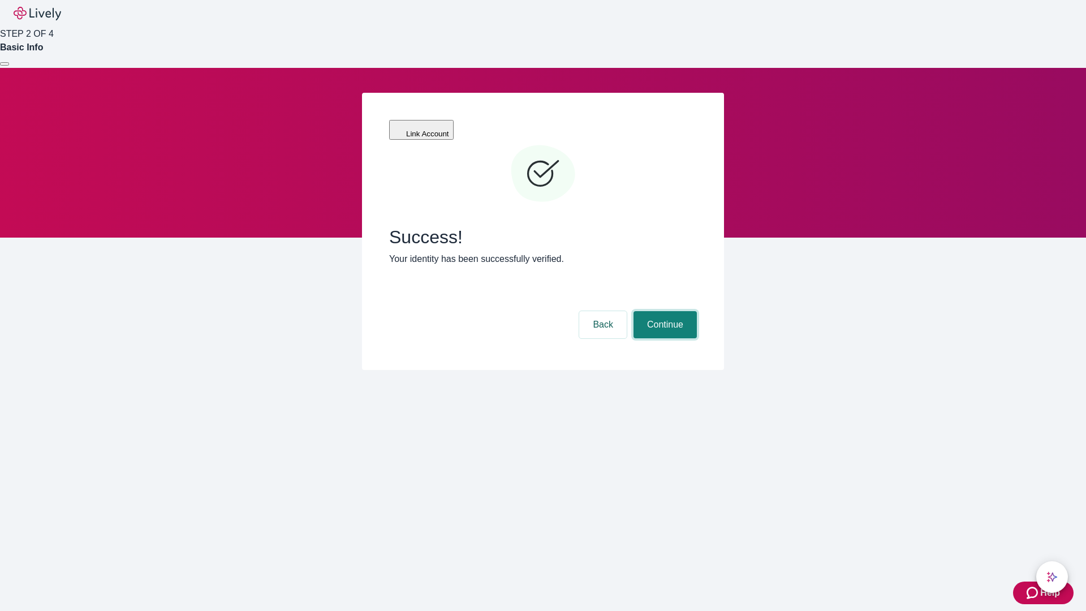
click at [664, 311] on button "Continue" at bounding box center [665, 324] width 63 height 27
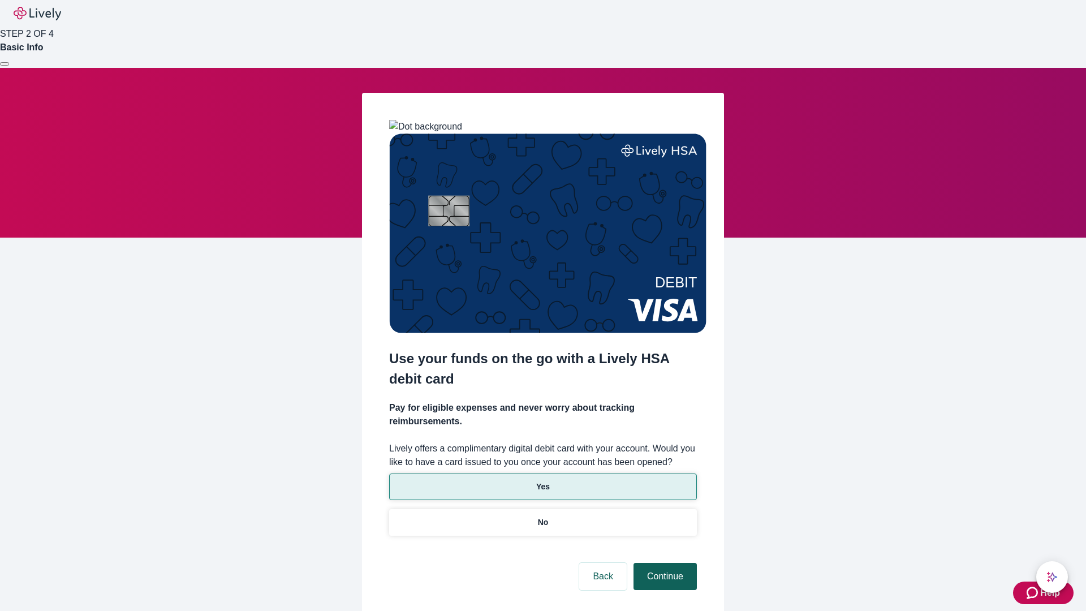
click at [543, 481] on p "Yes" at bounding box center [543, 487] width 14 height 12
click at [664, 563] on button "Continue" at bounding box center [665, 576] width 63 height 27
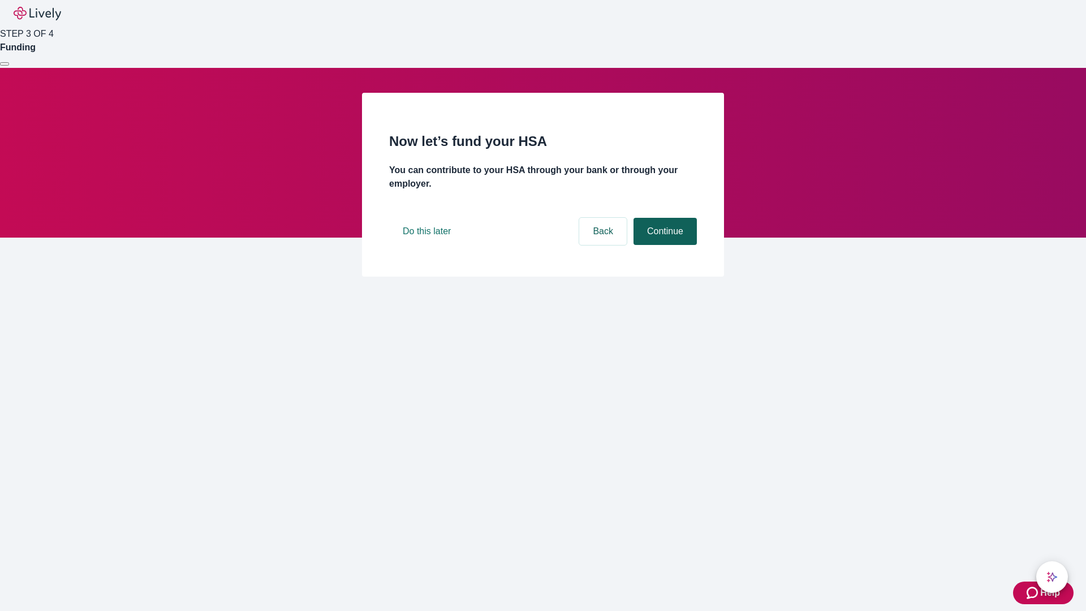
click at [664, 245] on button "Continue" at bounding box center [665, 231] width 63 height 27
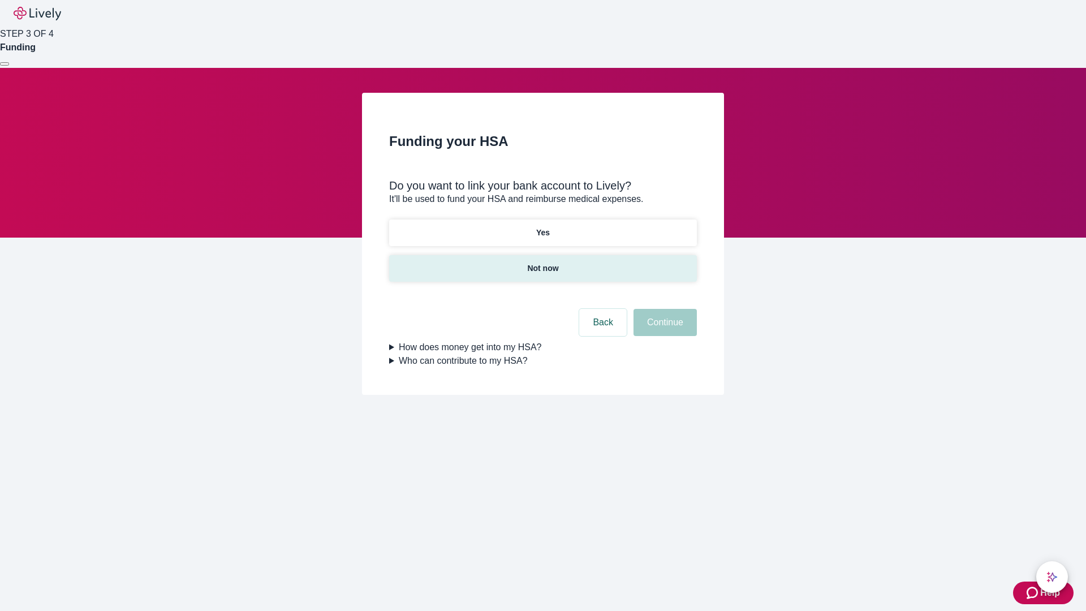
click at [543, 263] on p "Not now" at bounding box center [542, 269] width 31 height 12
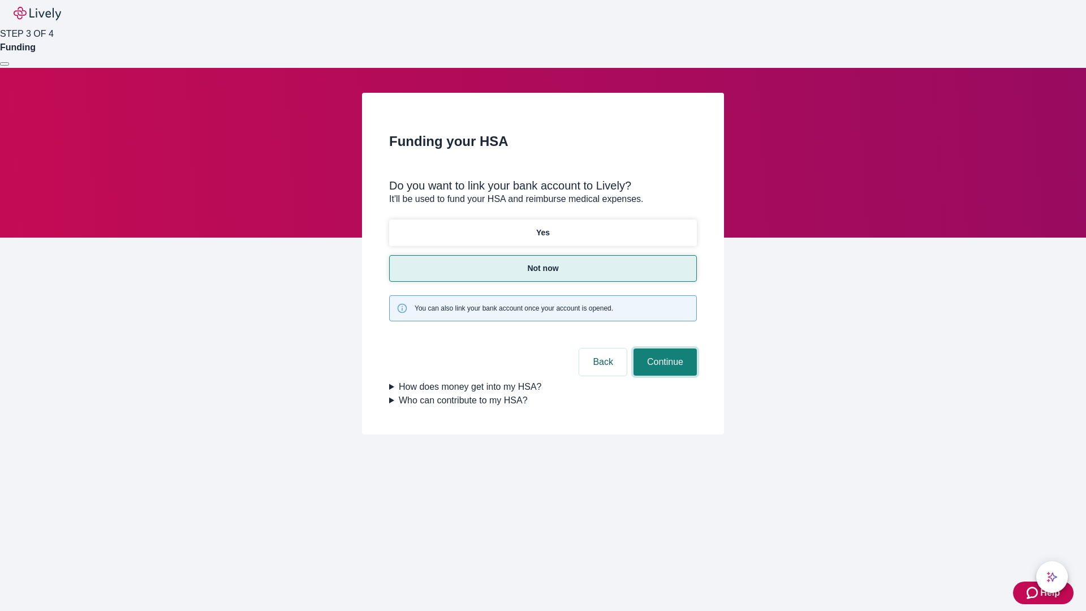
click at [664, 349] on button "Continue" at bounding box center [665, 362] width 63 height 27
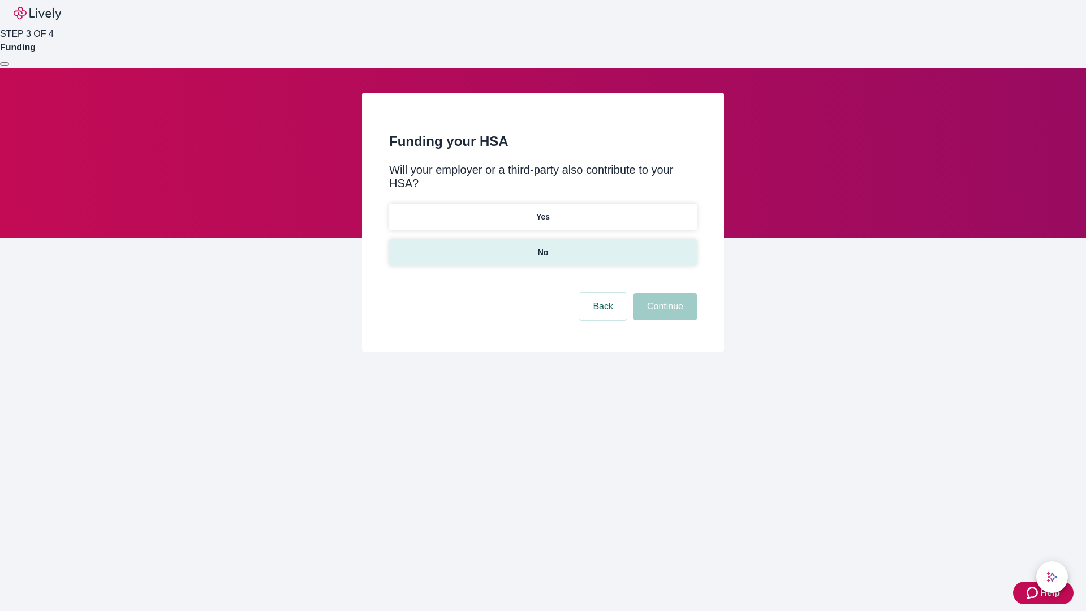
click at [543, 247] on p "No" at bounding box center [543, 253] width 11 height 12
click at [664, 293] on button "Continue" at bounding box center [665, 306] width 63 height 27
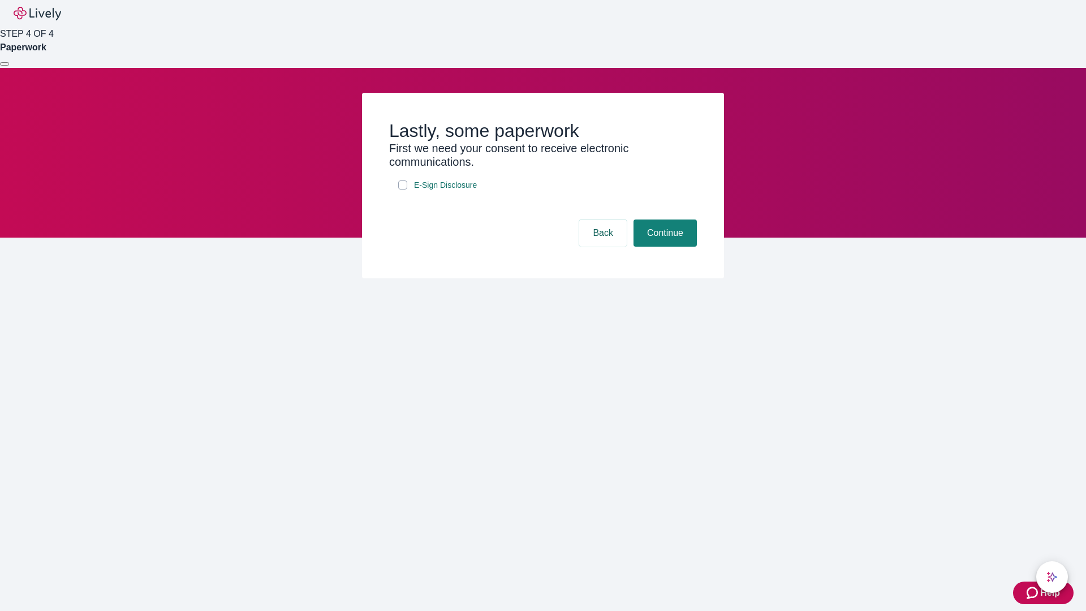
click at [403, 190] on input "E-Sign Disclosure" at bounding box center [402, 184] width 9 height 9
checkbox input "true"
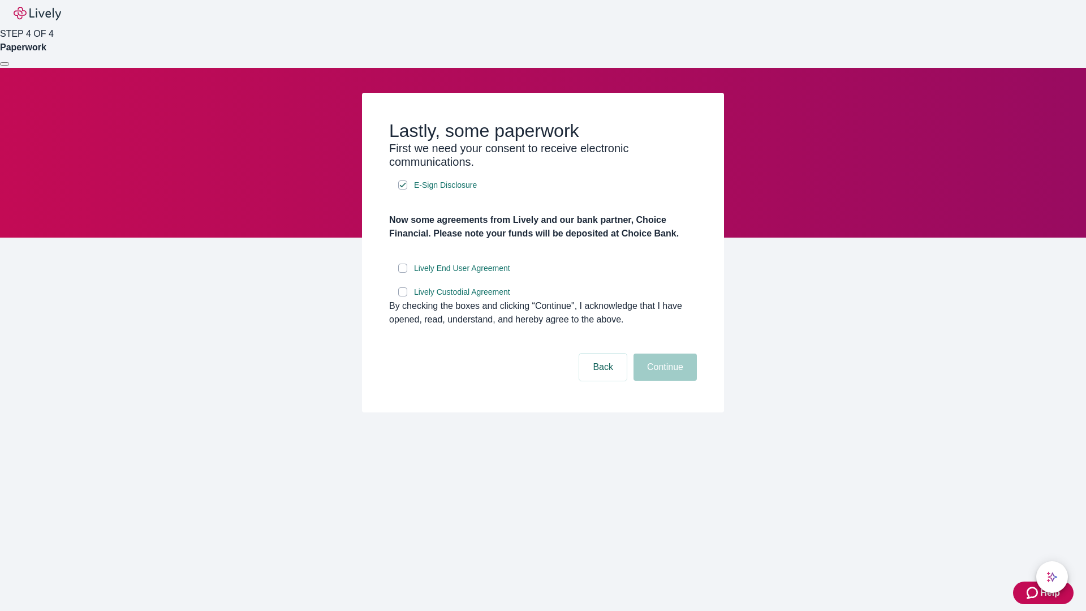
click at [403, 273] on input "Lively End User Agreement" at bounding box center [402, 268] width 9 height 9
checkbox input "true"
click at [403, 296] on input "Lively Custodial Agreement" at bounding box center [402, 291] width 9 height 9
checkbox input "true"
click at [664, 381] on button "Continue" at bounding box center [665, 367] width 63 height 27
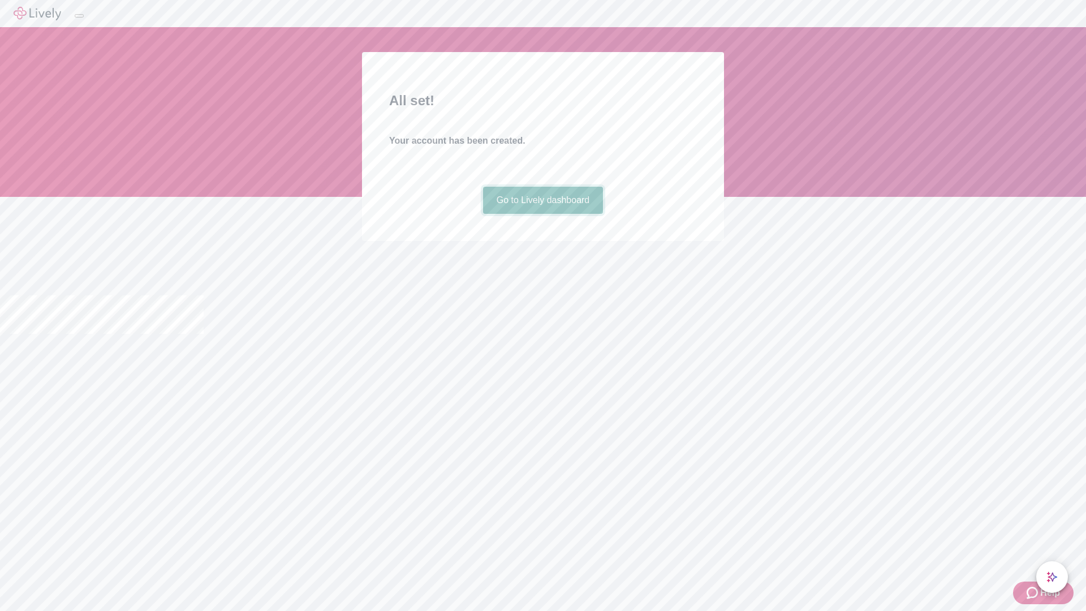
click at [543, 214] on link "Go to Lively dashboard" at bounding box center [543, 200] width 121 height 27
